Goal: Task Accomplishment & Management: Manage account settings

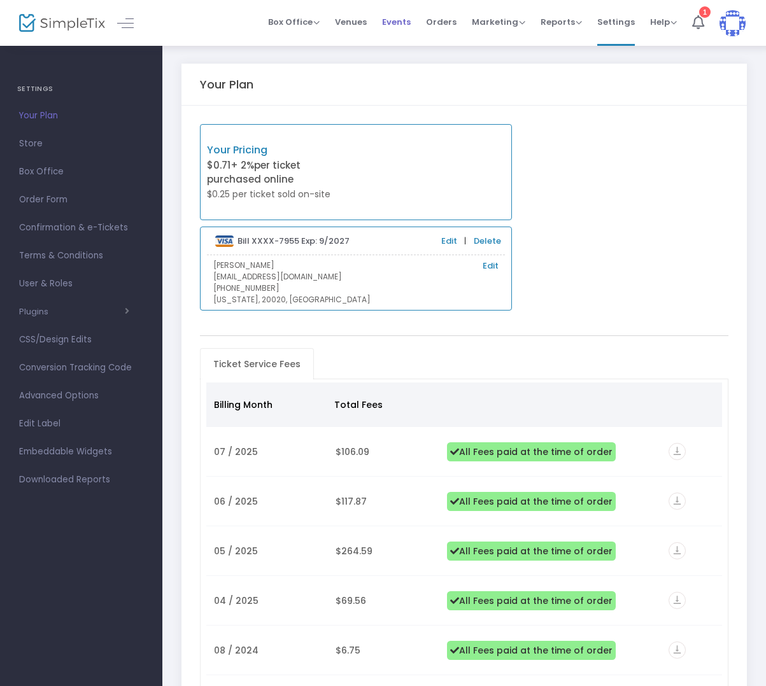
click at [411, 25] on span "Events" at bounding box center [396, 22] width 29 height 32
